Goal: Information Seeking & Learning: Find specific page/section

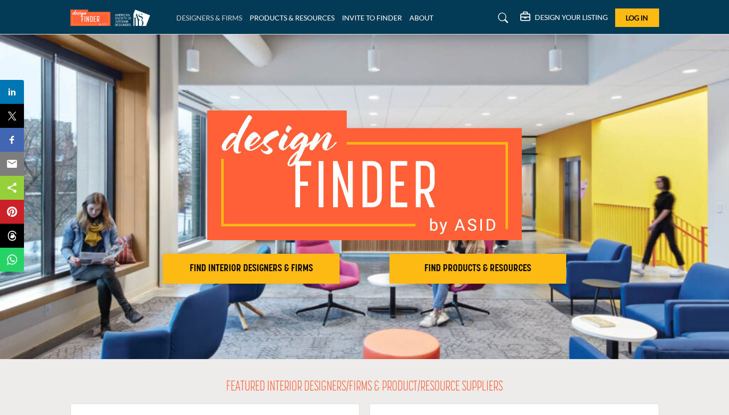
click at [217, 18] on link "DESIGNERS & FIRMS" at bounding box center [209, 17] width 66 height 8
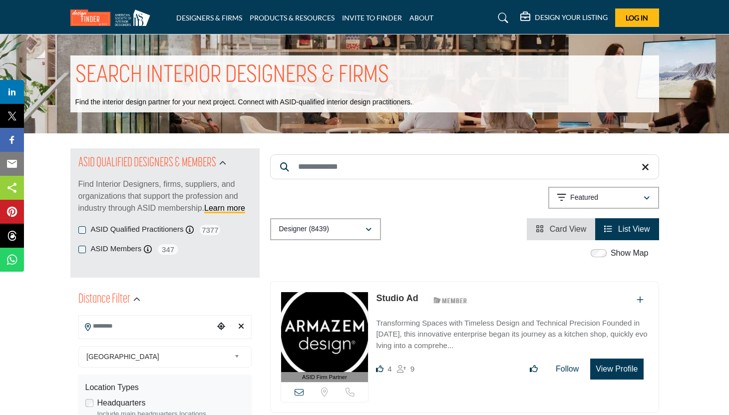
click at [203, 329] on input "Search Location" at bounding box center [146, 325] width 135 height 19
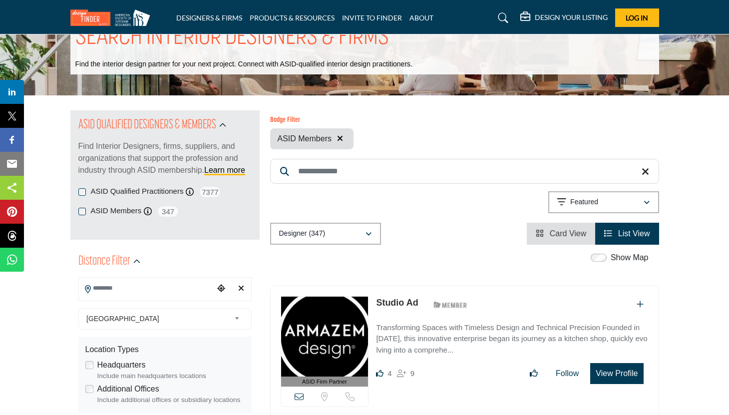
scroll to position [40, 0]
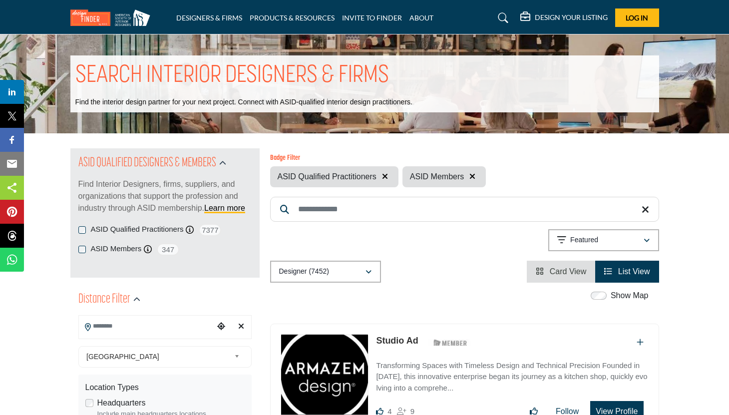
click at [372, 274] on button "Designer (7452)" at bounding box center [325, 272] width 111 height 22
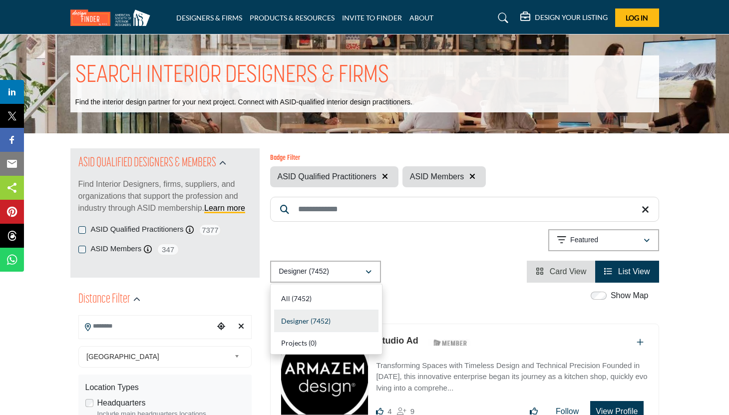
click at [403, 264] on div "Designer (7452) All (7452) Designer (7452) Products (0) Projects (0)" at bounding box center [464, 272] width 389 height 22
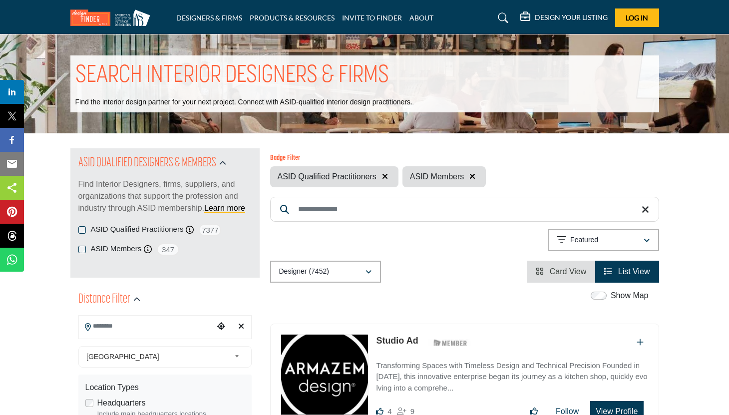
click at [436, 209] on input "Search Keyword" at bounding box center [464, 209] width 389 height 25
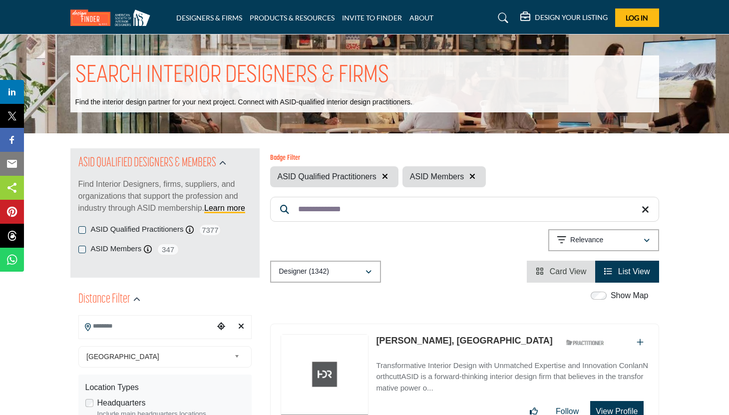
type input "**********"
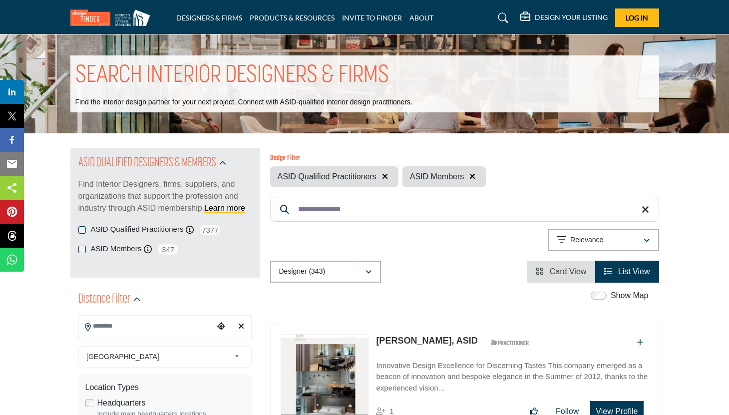
click at [625, 270] on span "List View" at bounding box center [634, 271] width 32 height 8
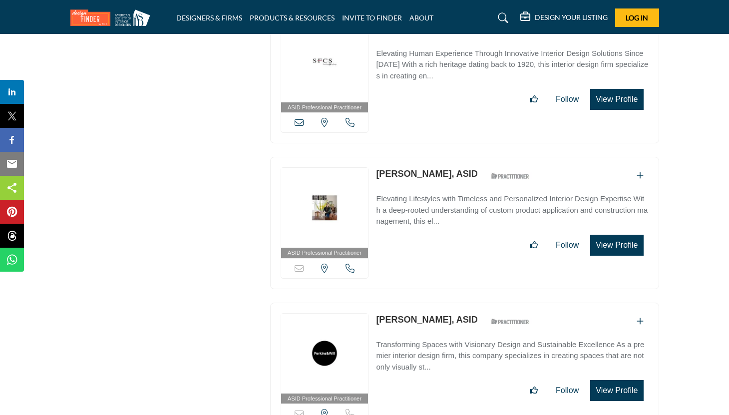
scroll to position [4113, 0]
